Goal: Task Accomplishment & Management: Manage account settings

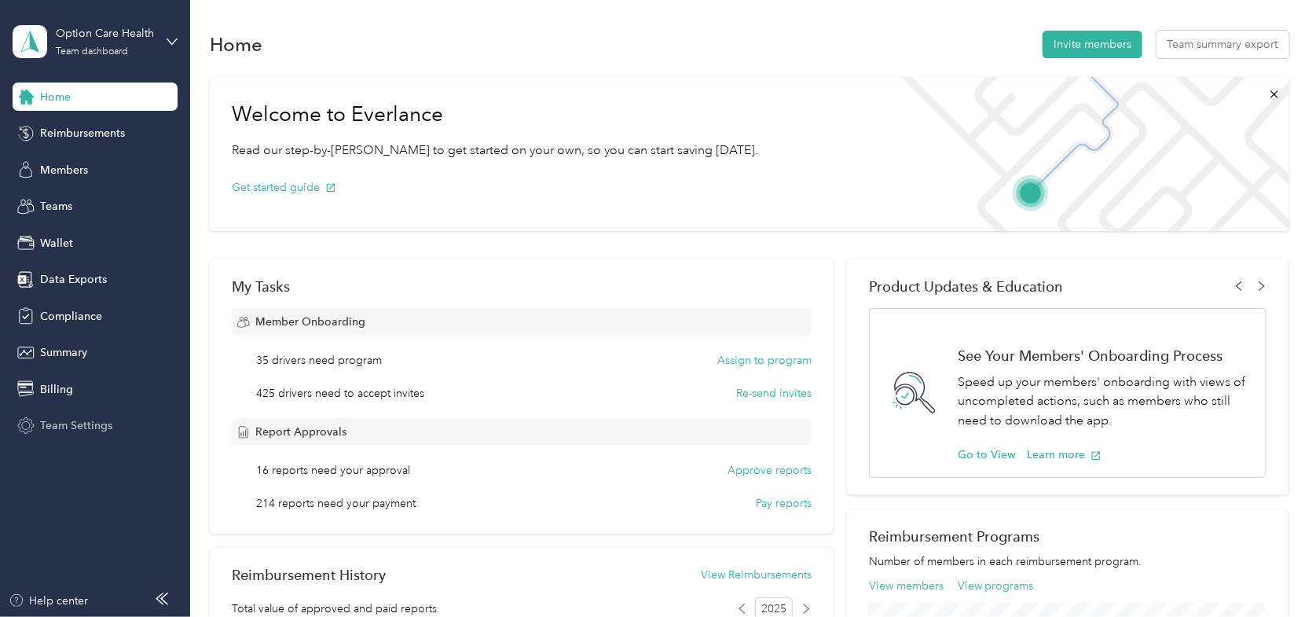
click at [61, 425] on span "Team Settings" at bounding box center [76, 425] width 72 height 16
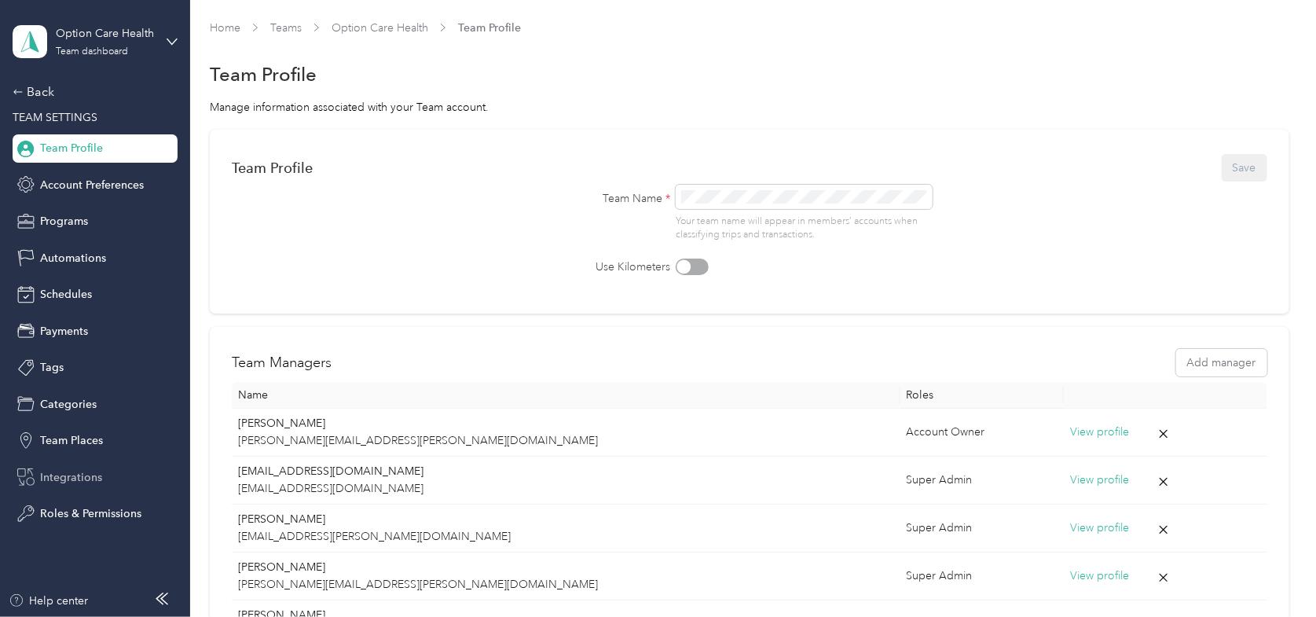
click at [60, 475] on span "Integrations" at bounding box center [71, 477] width 62 height 16
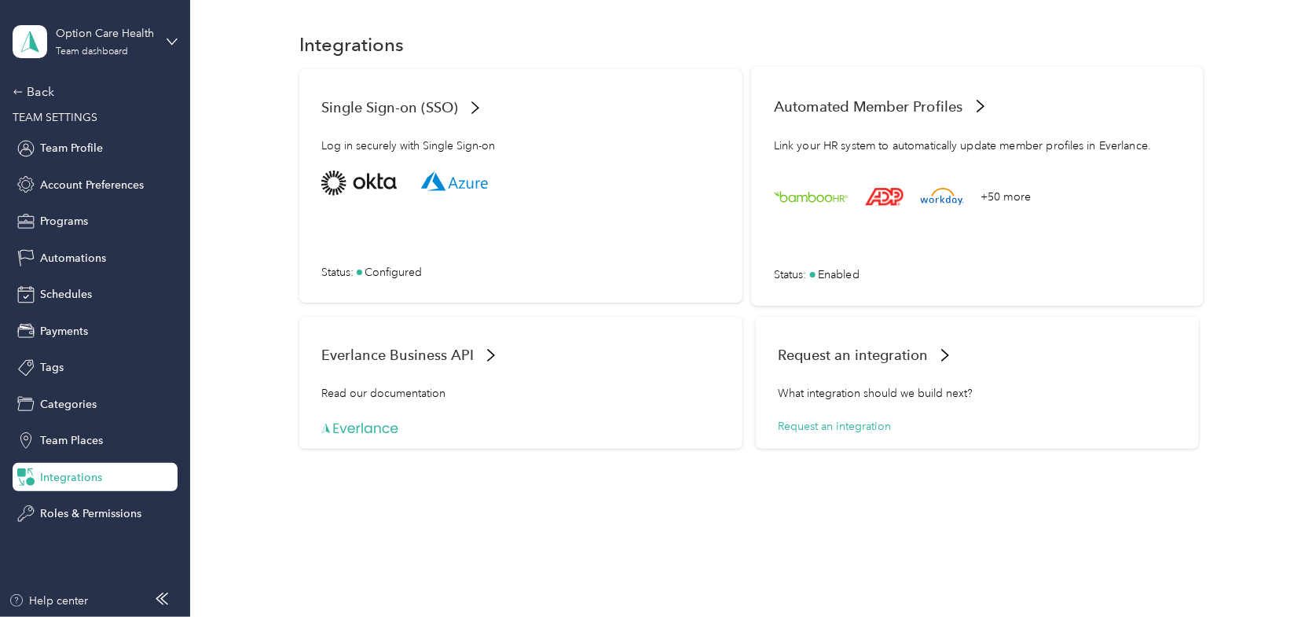
click at [950, 95] on div "Automated Member Profiles" at bounding box center [977, 106] width 407 height 34
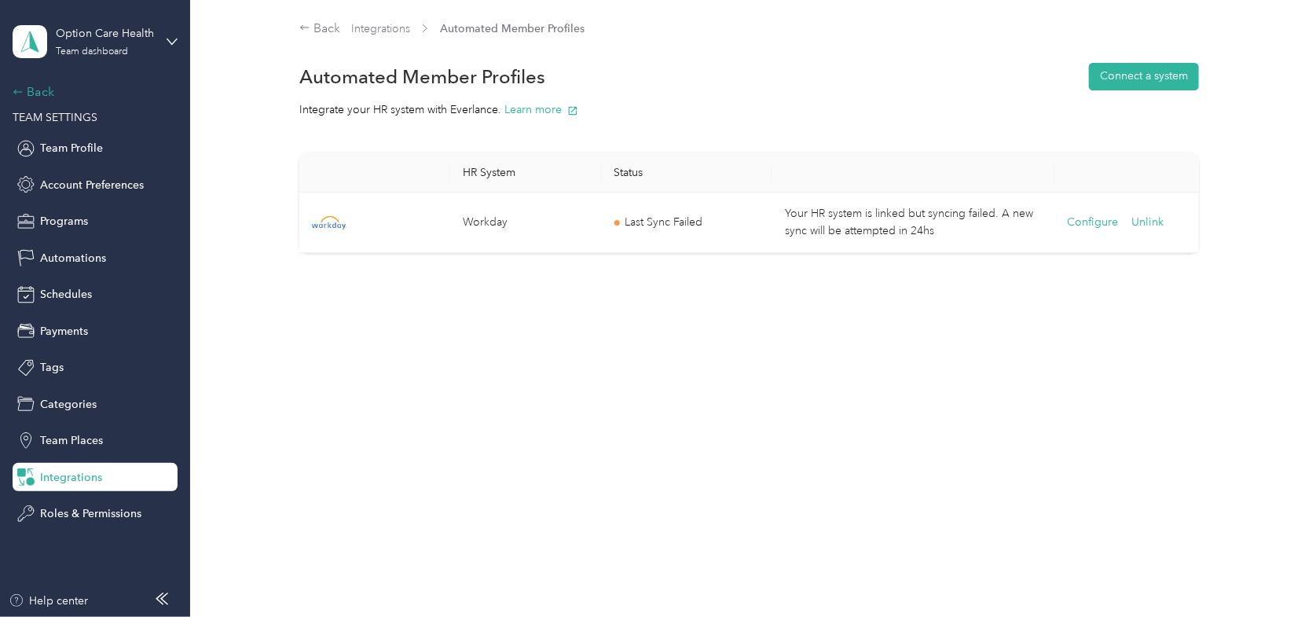
click at [39, 94] on div "Back" at bounding box center [91, 91] width 157 height 19
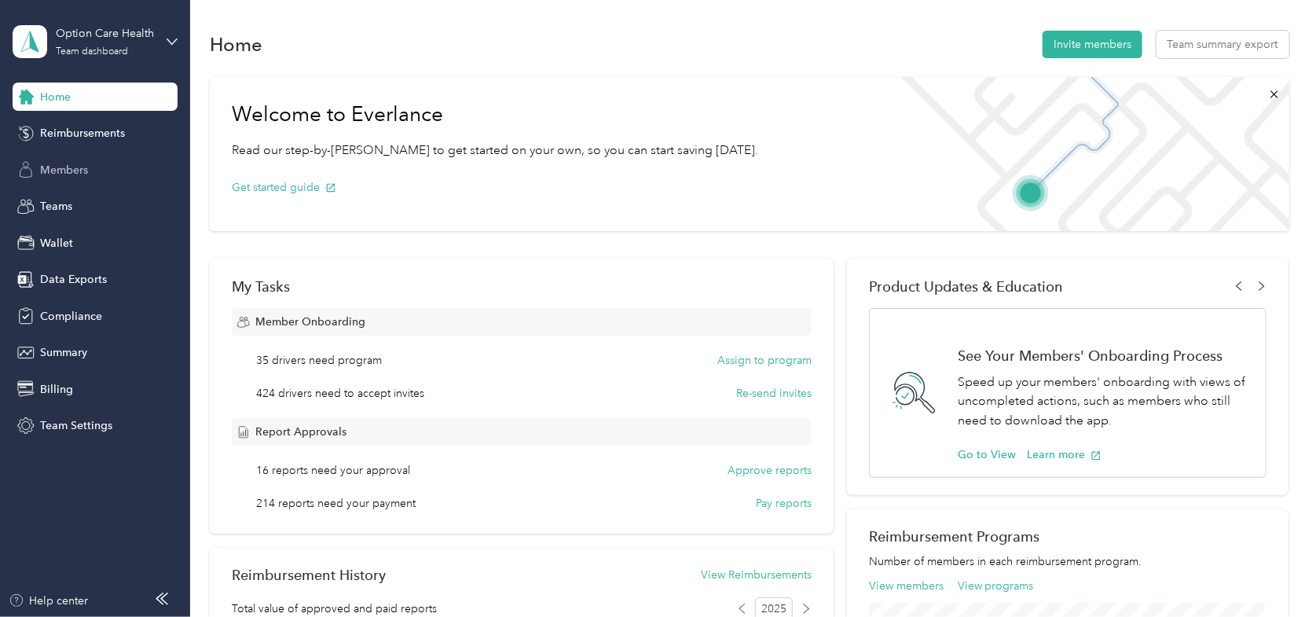
click at [51, 163] on span "Members" at bounding box center [64, 170] width 48 height 16
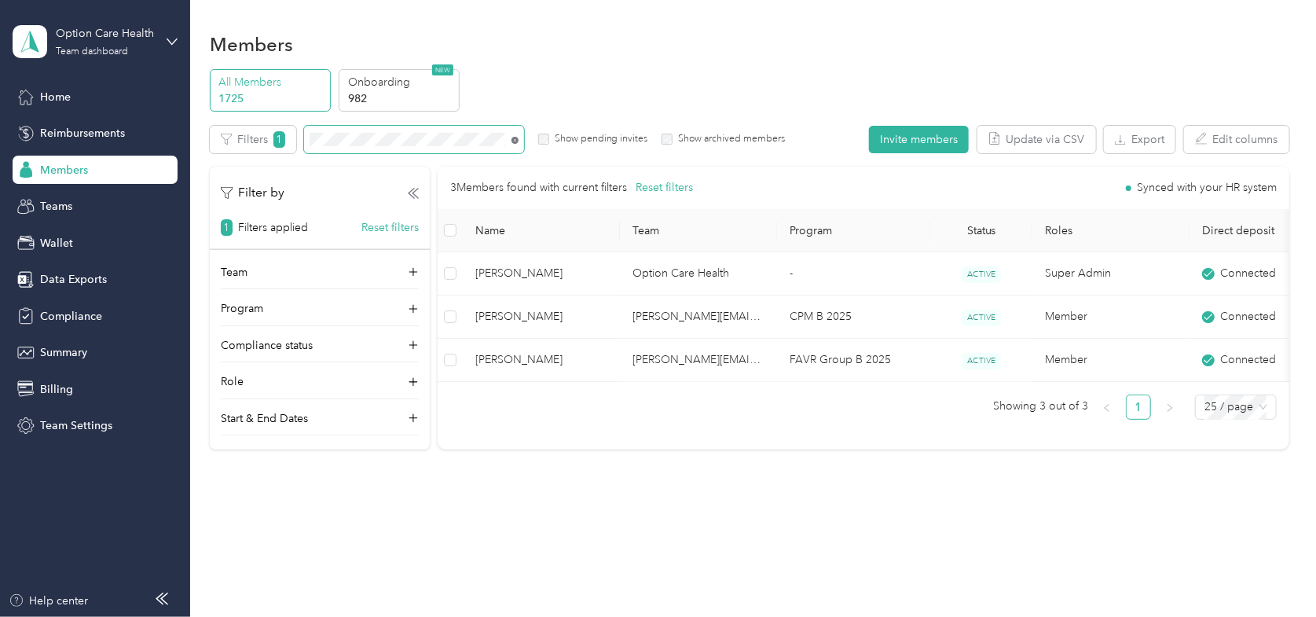
click at [511, 139] on icon at bounding box center [514, 140] width 7 height 7
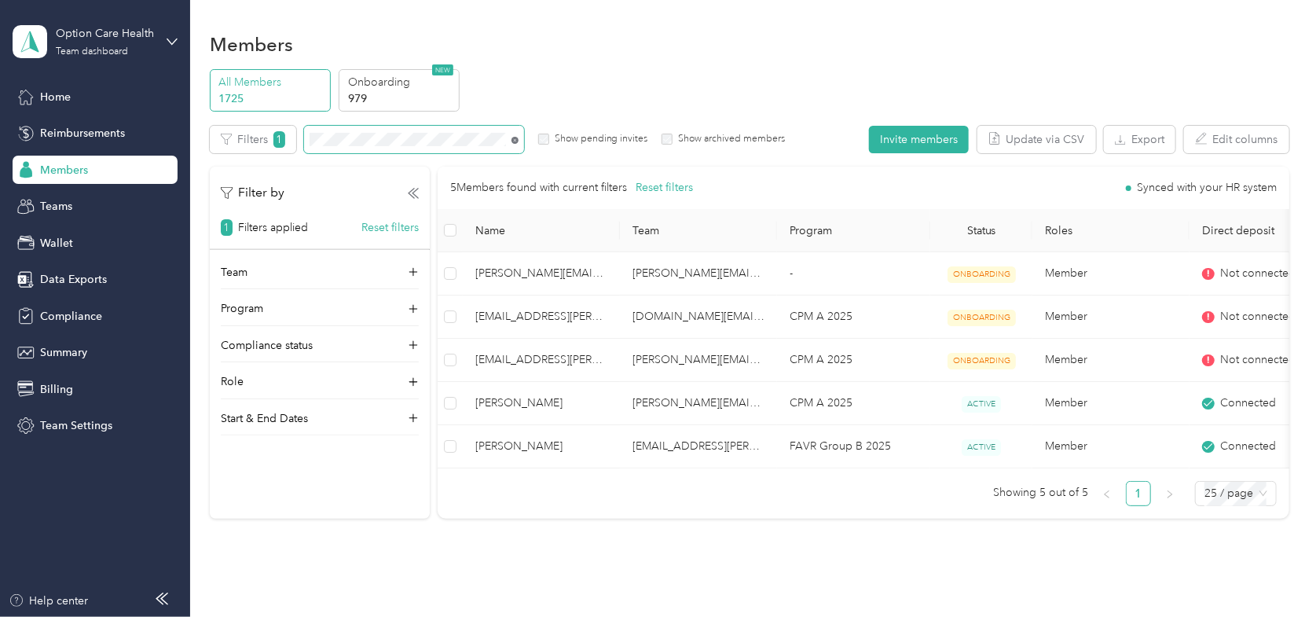
click at [516, 141] on icon at bounding box center [514, 140] width 7 height 7
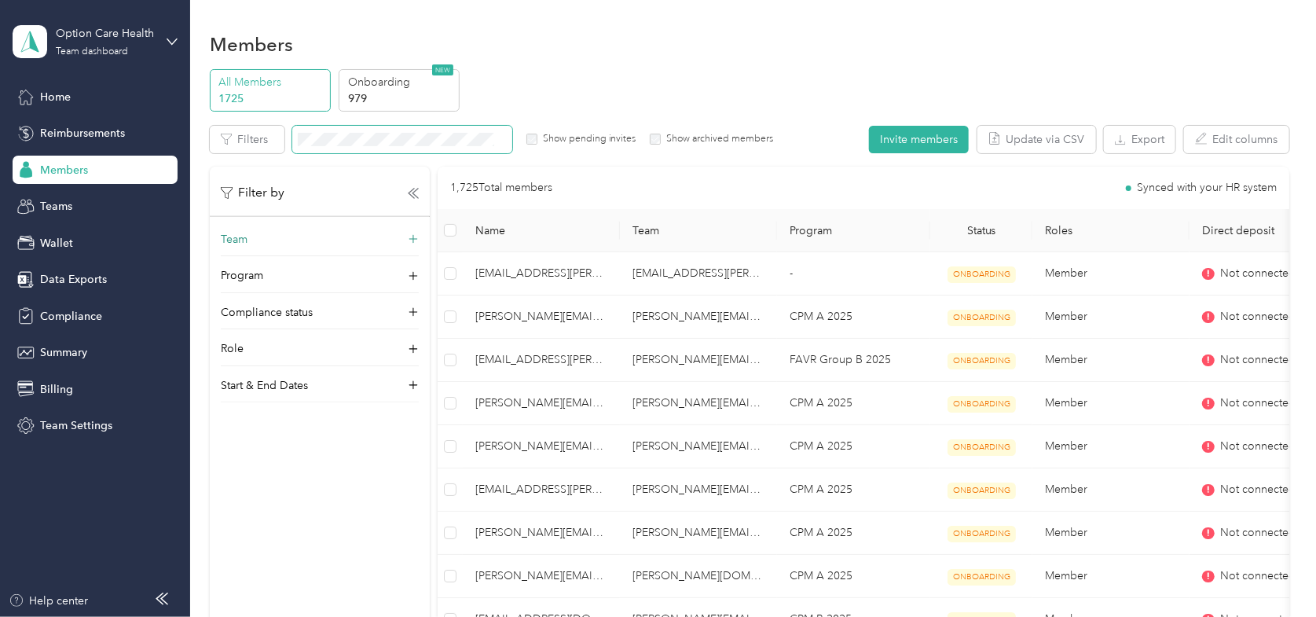
click at [324, 232] on div "Team" at bounding box center [320, 243] width 198 height 25
click at [272, 300] on div "[PERSON_NAME][EMAIL_ADDRESS][PERSON_NAME][DOMAIN_NAME] [PERSON_NAME]" at bounding box center [320, 333] width 176 height 86
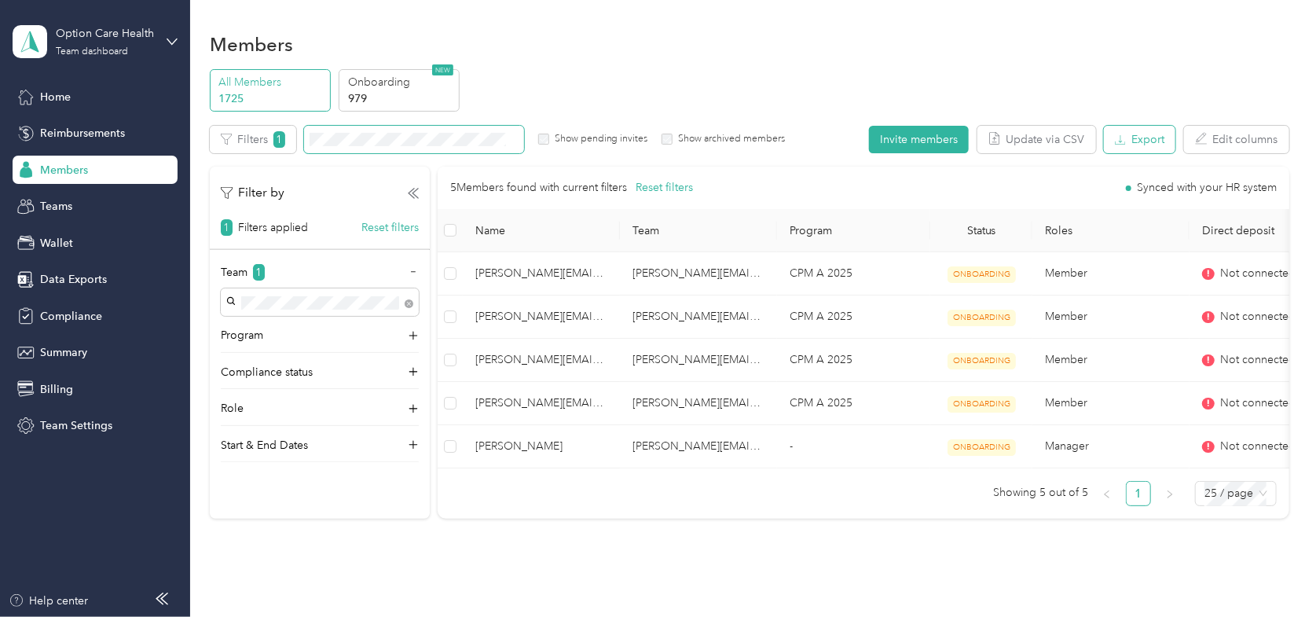
click at [1136, 136] on button "Export" at bounding box center [1139, 139] width 71 height 27
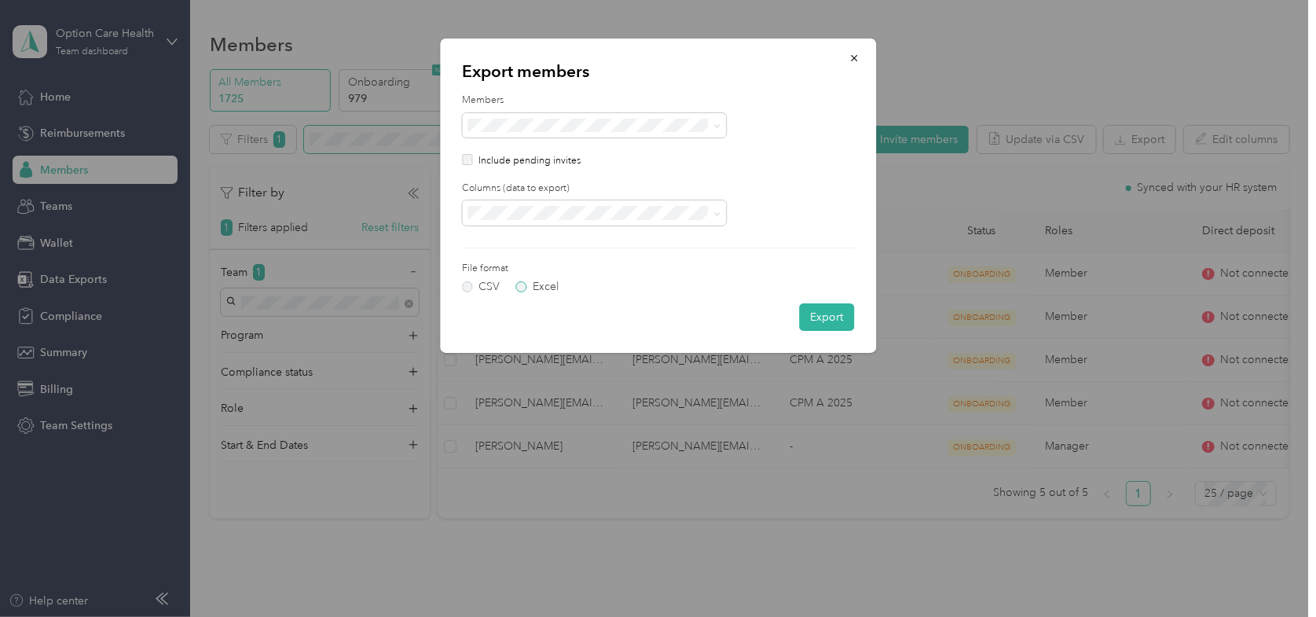
click at [517, 286] on label "Excel" at bounding box center [537, 286] width 42 height 11
click at [825, 313] on button "Export" at bounding box center [826, 316] width 55 height 27
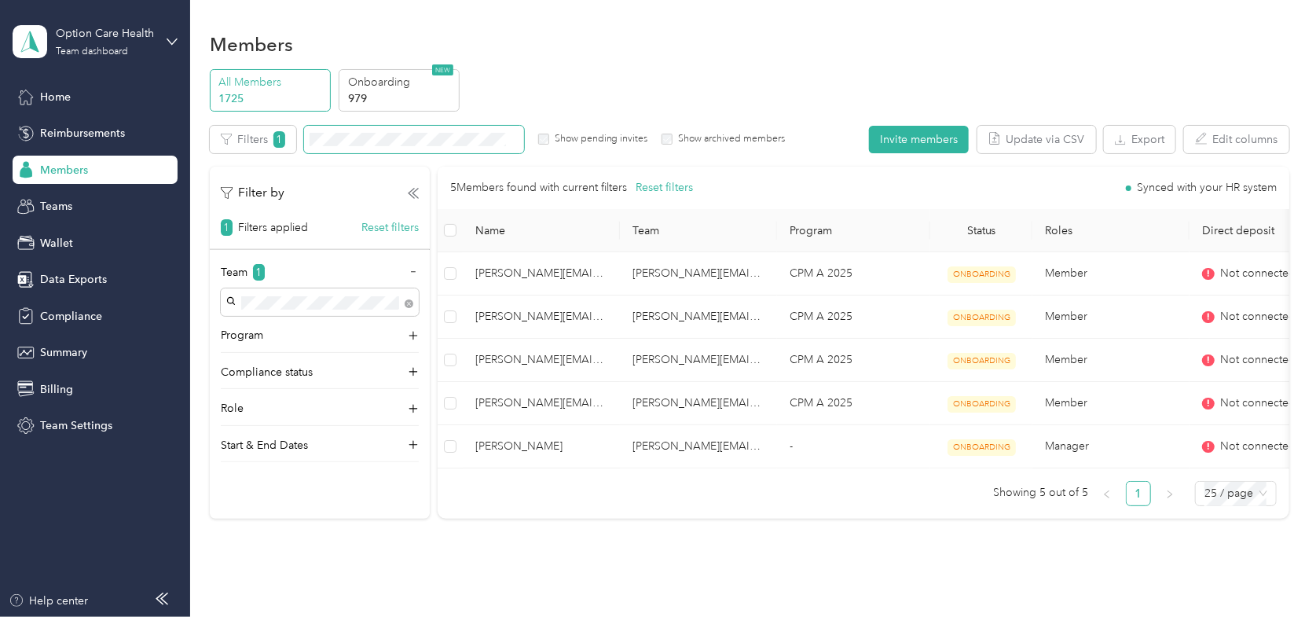
click at [163, 39] on div "Option Care Health Team dashboard" at bounding box center [95, 41] width 165 height 55
click at [61, 202] on div "Log out" at bounding box center [267, 195] width 486 height 27
